Goal: Task Accomplishment & Management: Manage account settings

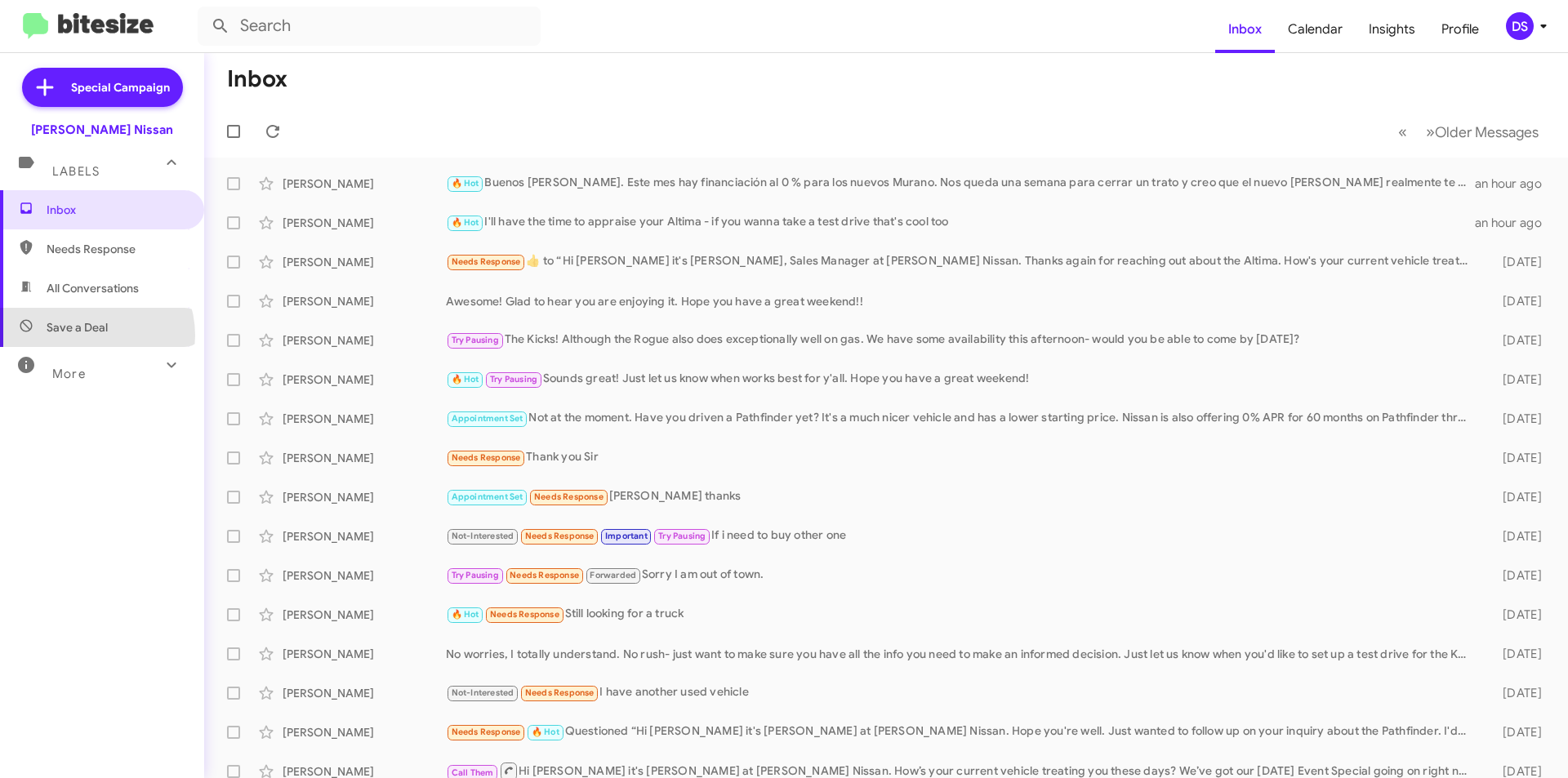
click at [87, 335] on span "Save a Deal" at bounding box center [102, 328] width 204 height 39
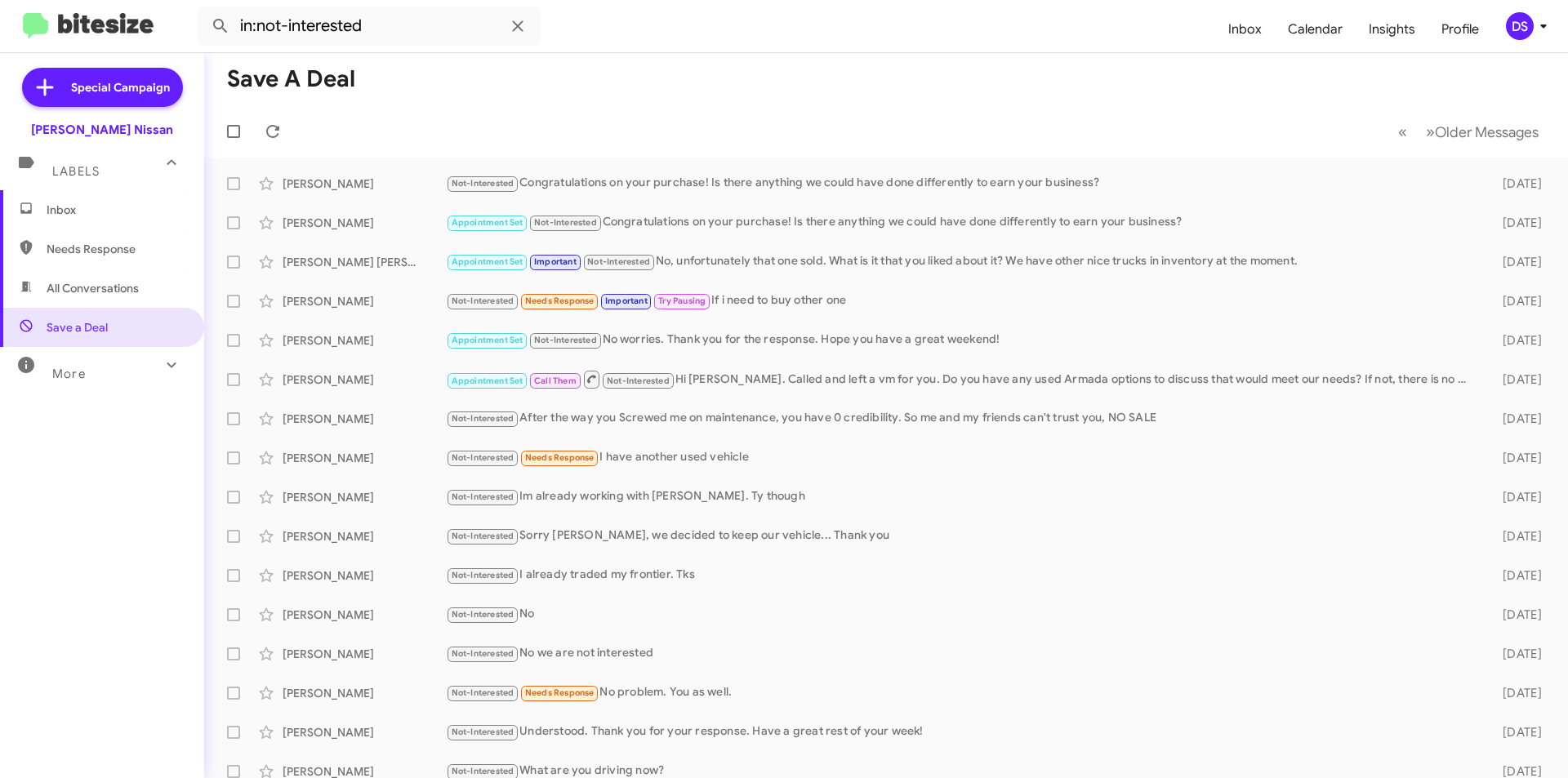
click at [131, 283] on span "All Conversations" at bounding box center [92, 288] width 92 height 16
type input "in:all-conversations"
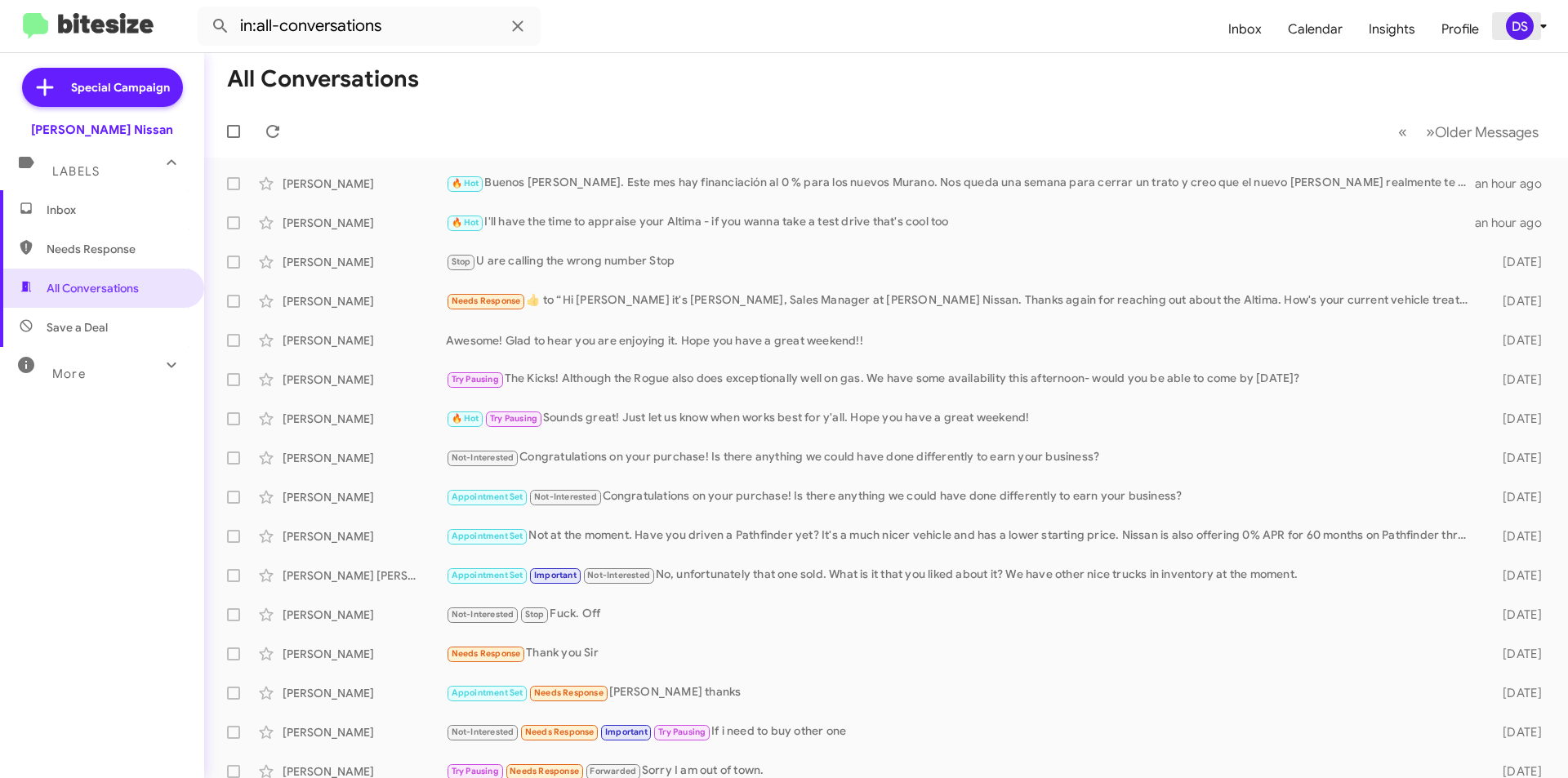
click at [1524, 27] on div "DS" at bounding box center [1519, 26] width 28 height 28
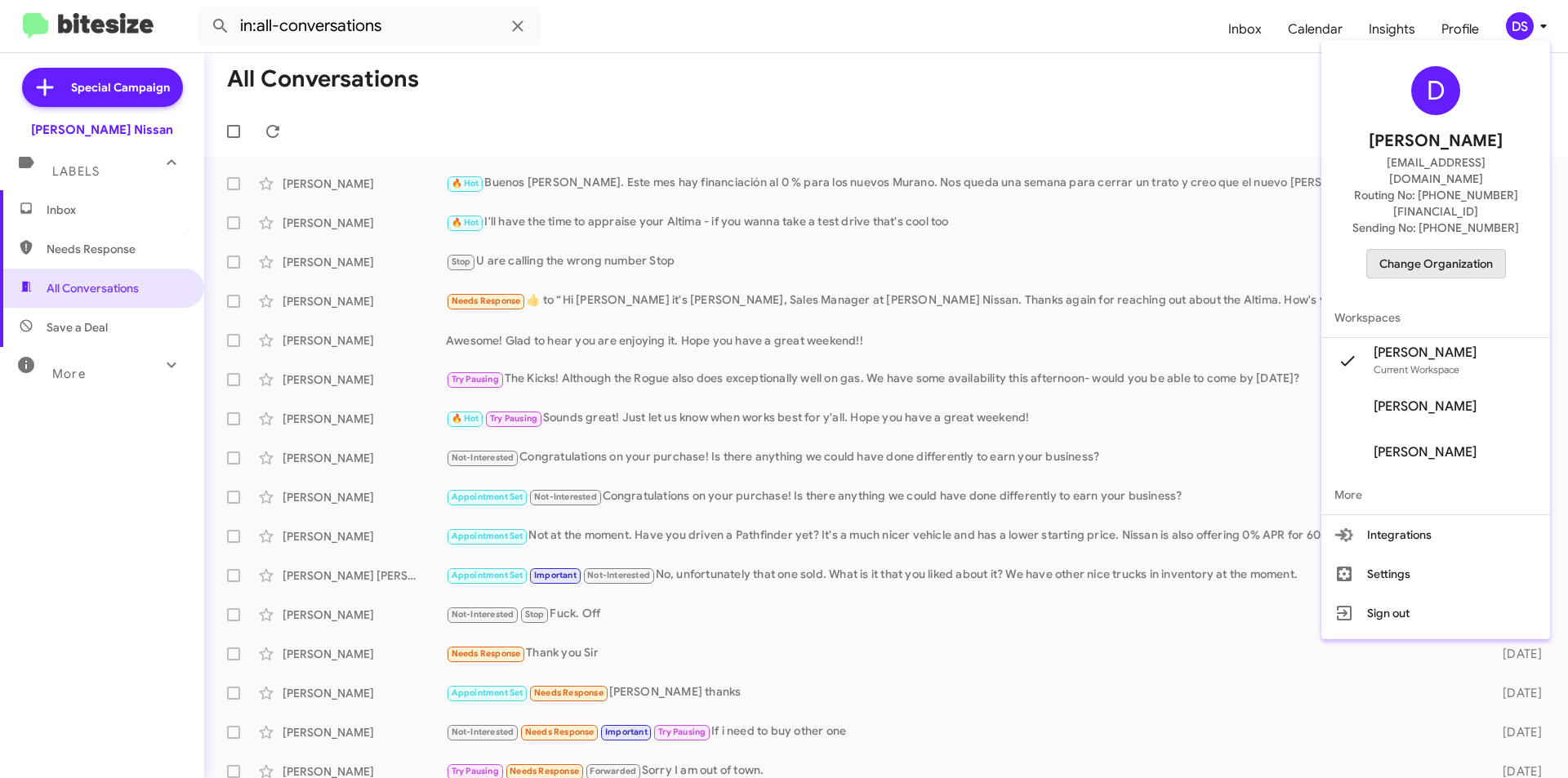
click at [1446, 250] on span "Change Organization" at bounding box center [1436, 264] width 113 height 28
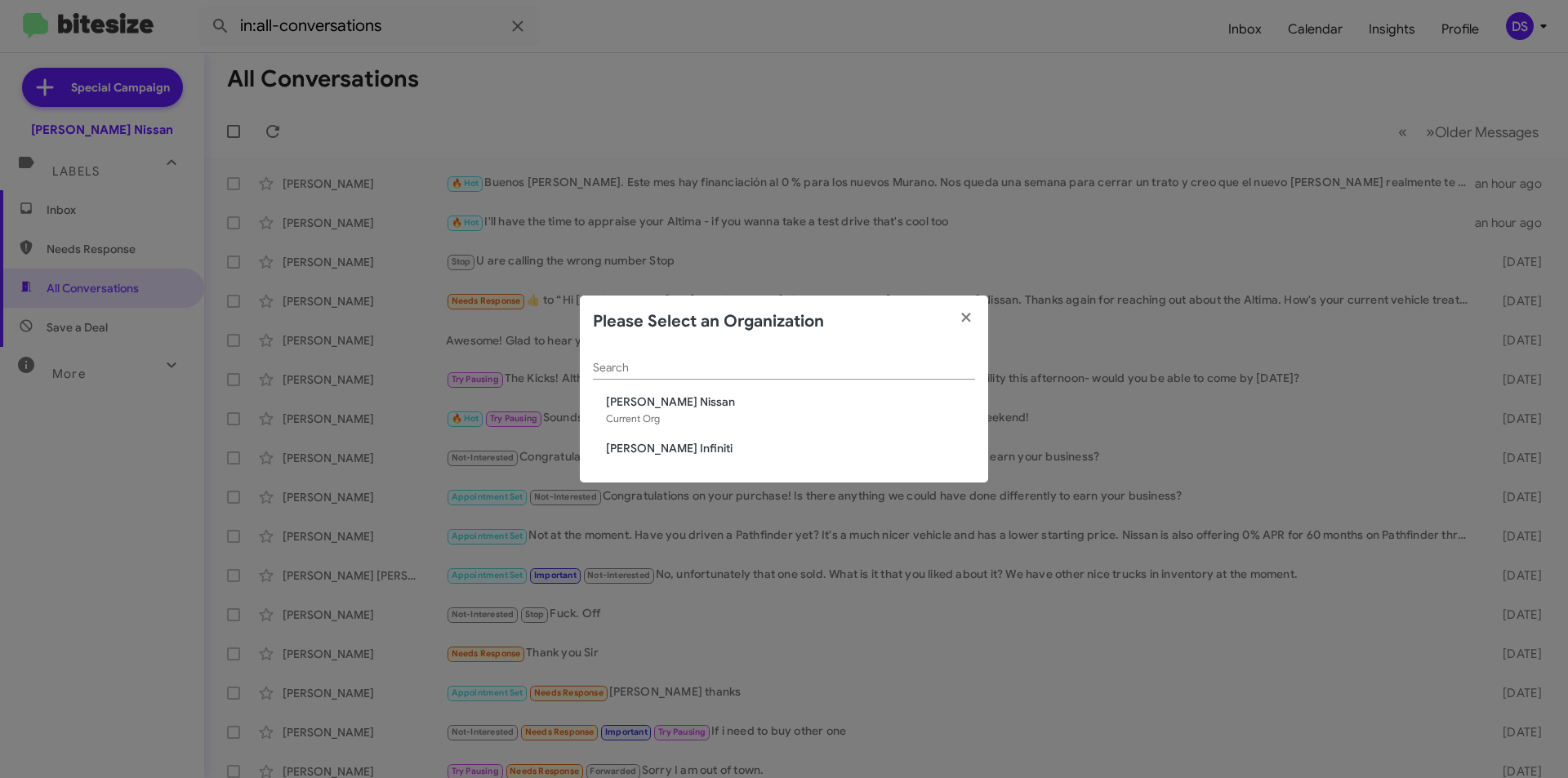
click at [651, 450] on span "[PERSON_NAME] Infiniti" at bounding box center [790, 448] width 369 height 16
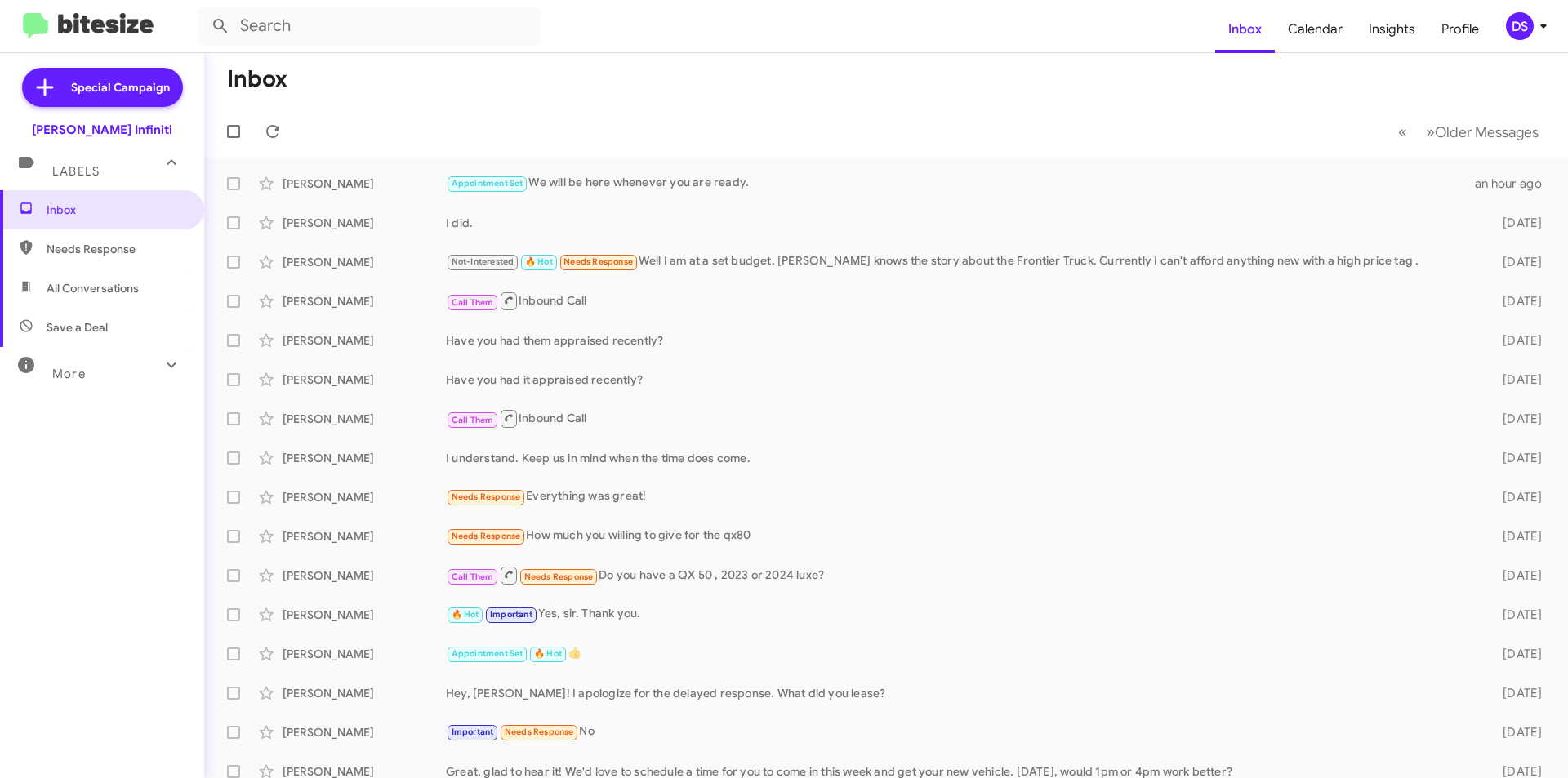
click at [64, 317] on span "Save a Deal" at bounding box center [102, 328] width 204 height 39
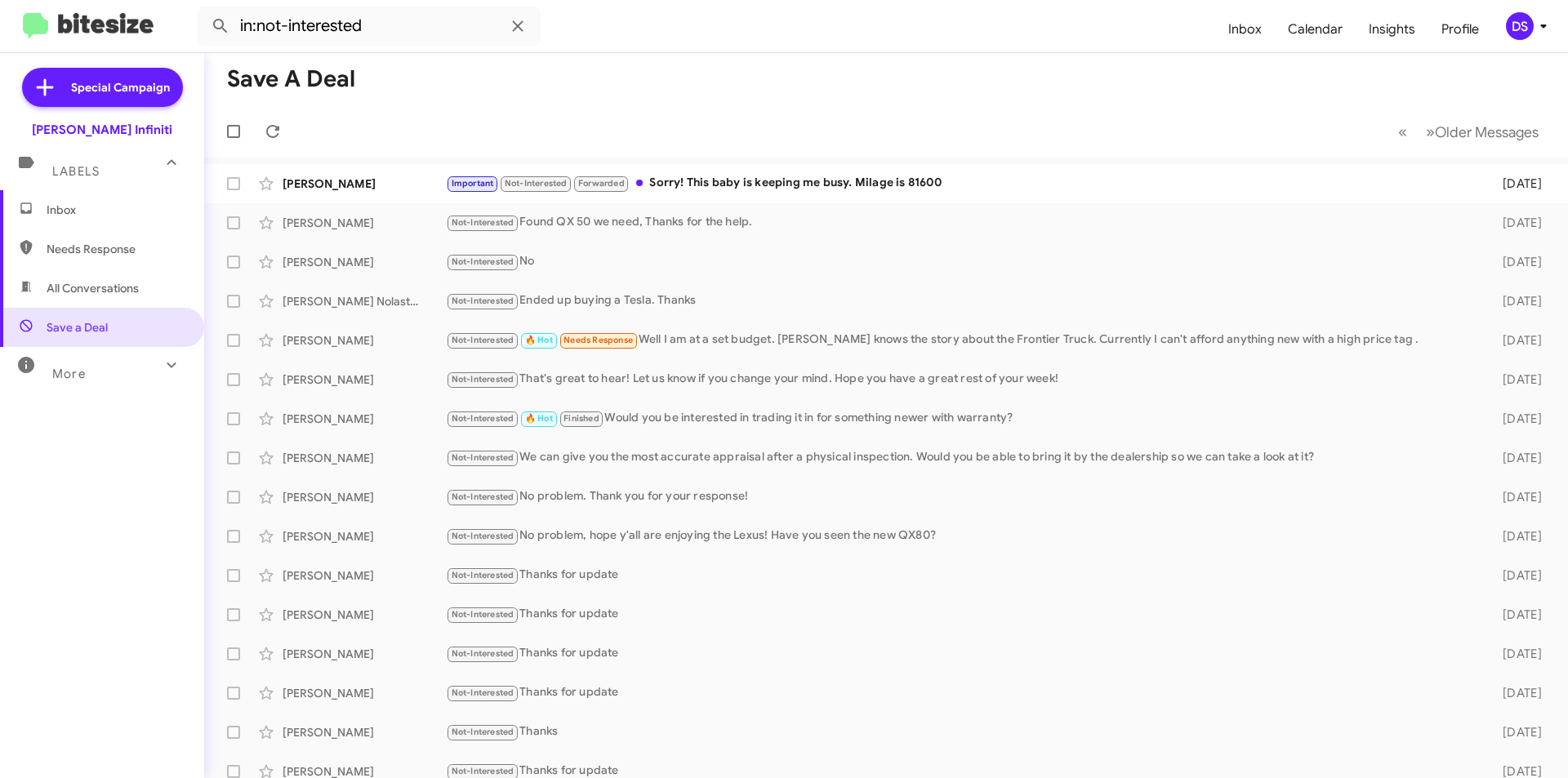
click at [117, 289] on span "All Conversations" at bounding box center [92, 288] width 92 height 16
type input "in:all-conversations"
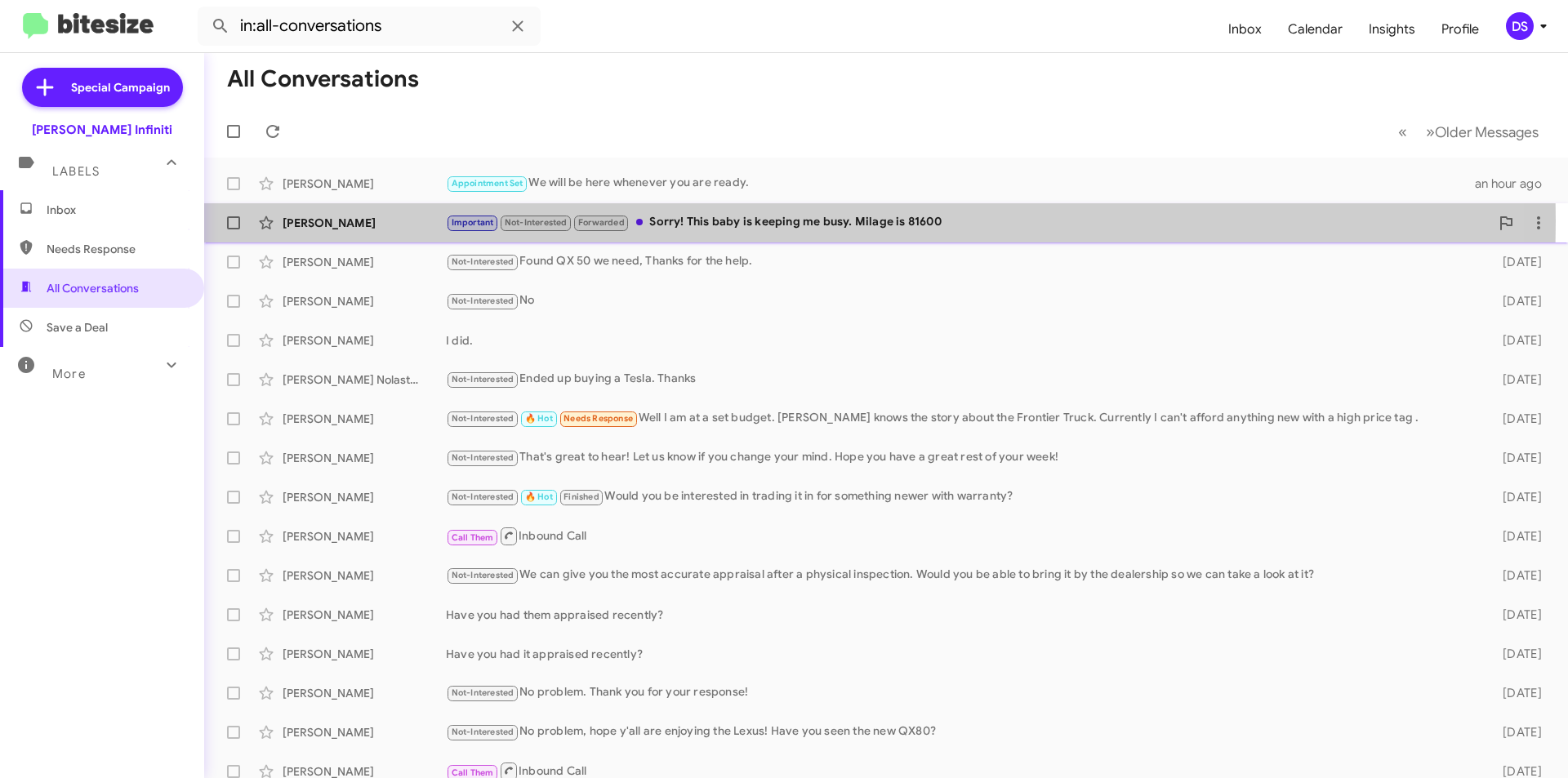
click at [398, 221] on div "Daniella Vazquez" at bounding box center [364, 222] width 164 height 16
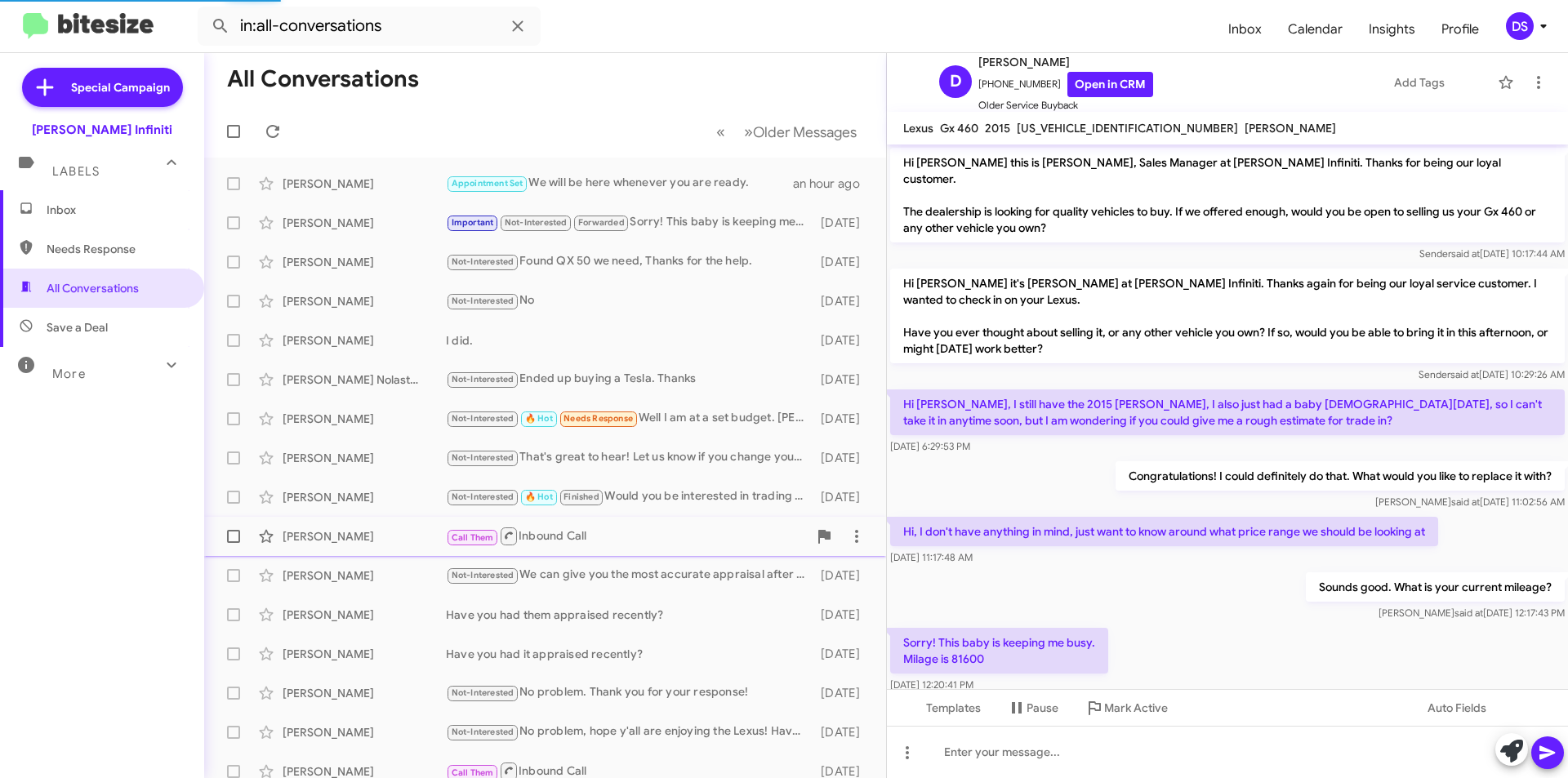
scroll to position [127, 0]
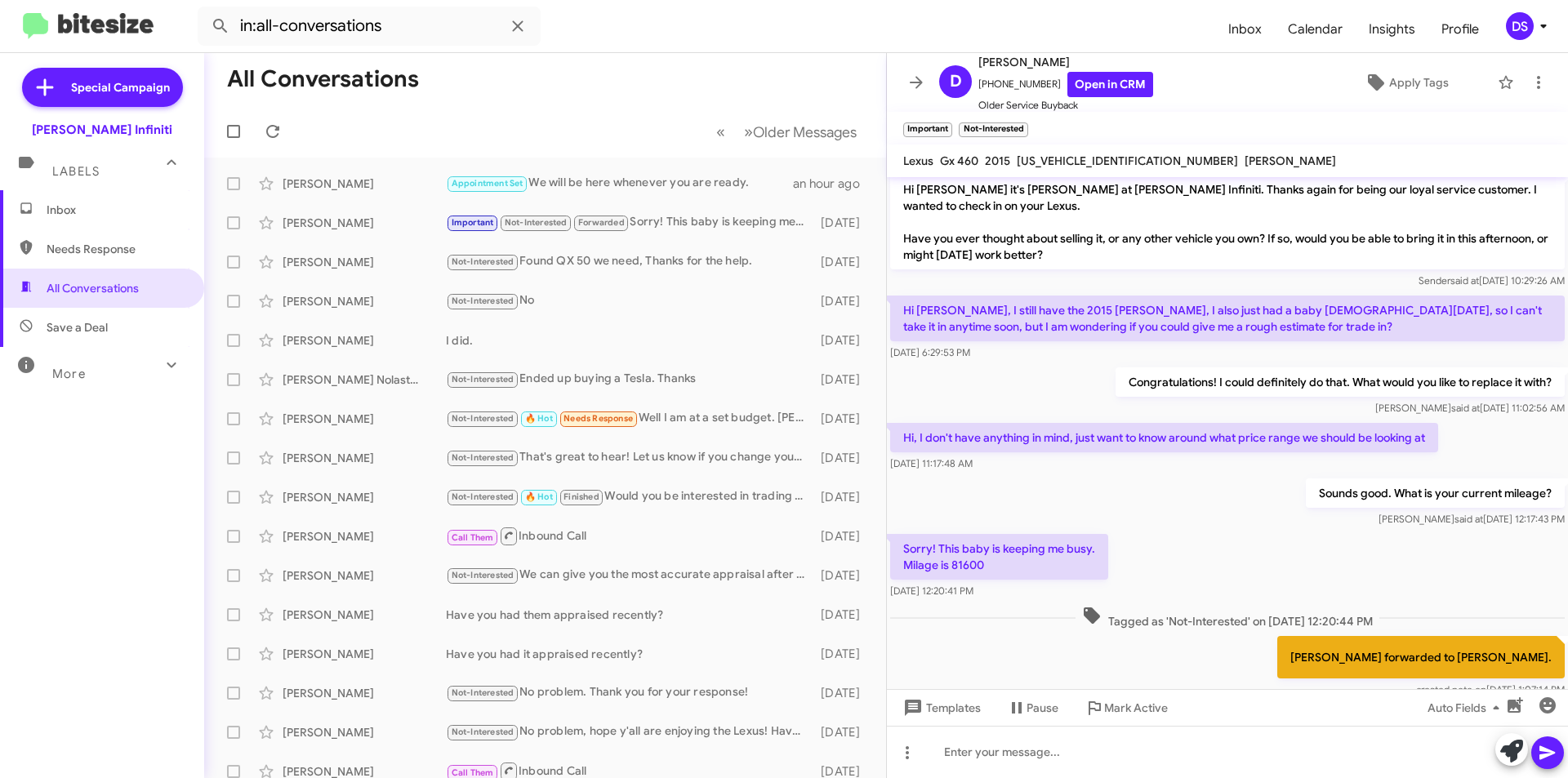
click at [95, 199] on span "Inbox" at bounding box center [102, 210] width 204 height 39
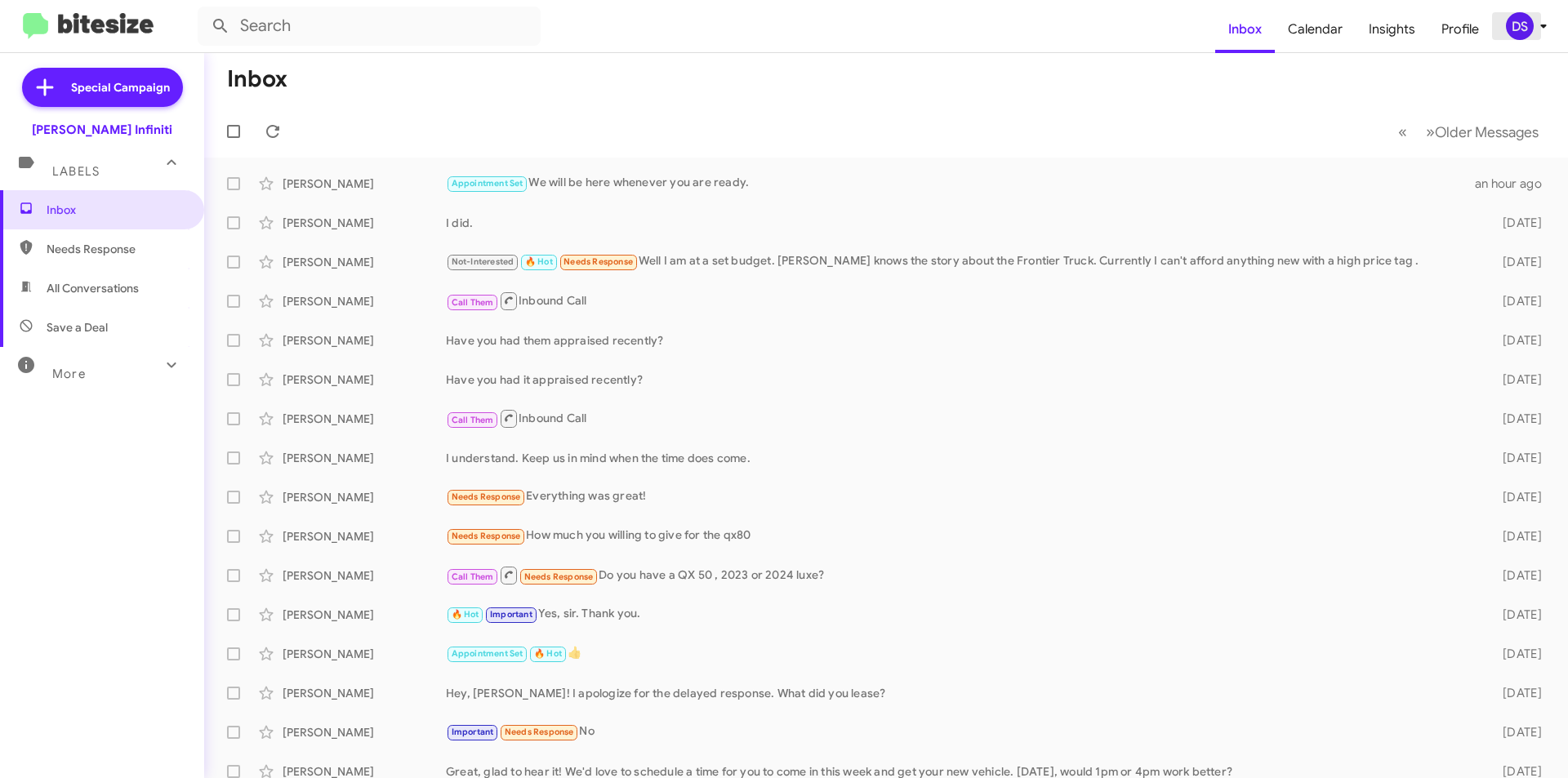
click at [1515, 24] on div "DS" at bounding box center [1519, 26] width 28 height 28
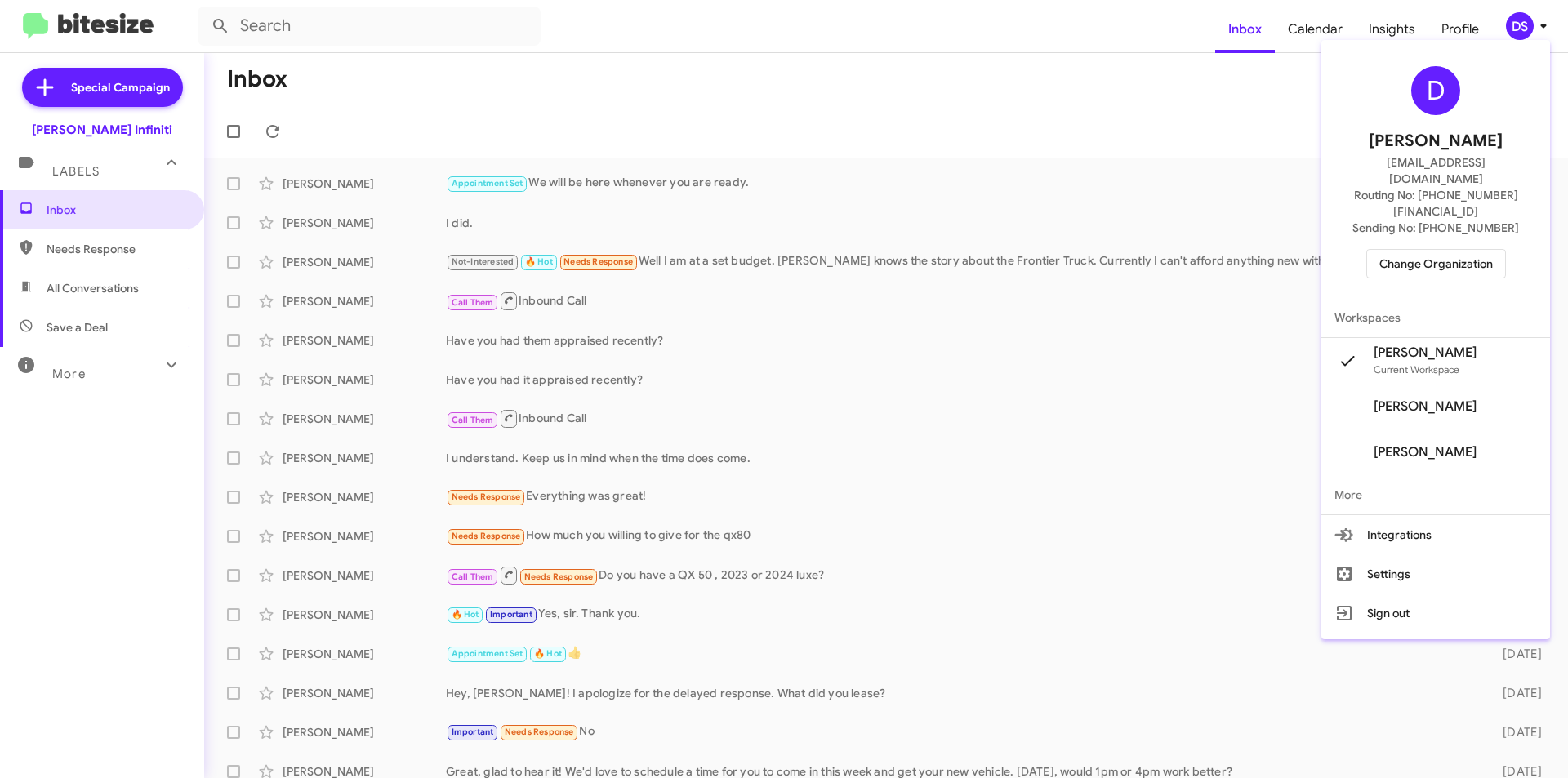
click at [1454, 250] on span "Change Organization" at bounding box center [1436, 264] width 113 height 28
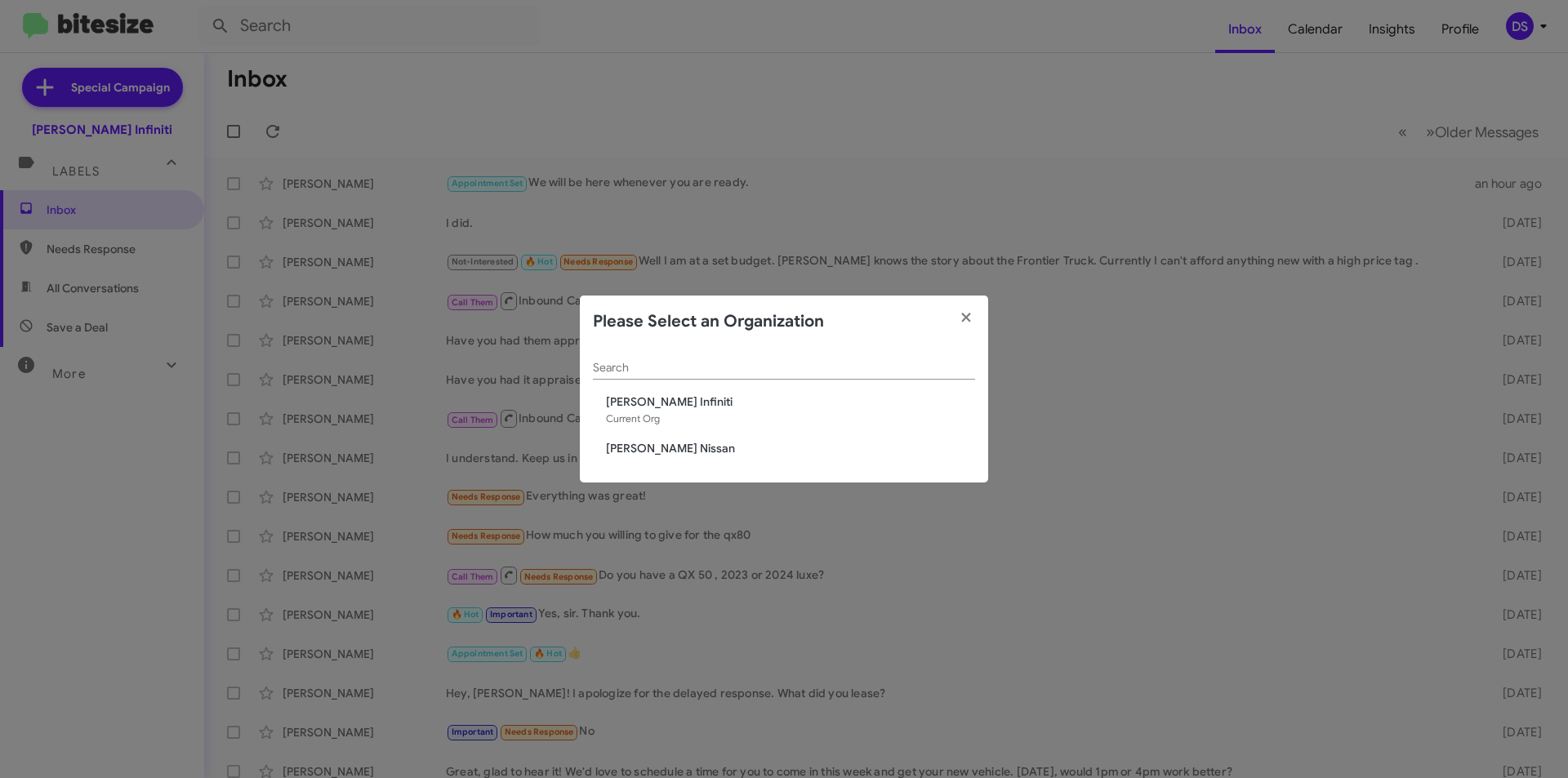
click at [661, 444] on span "[PERSON_NAME] Nissan" at bounding box center [790, 448] width 369 height 16
